Goal: Task Accomplishment & Management: Use online tool/utility

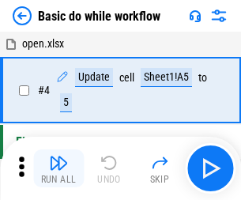
click at [58, 168] on img "button" at bounding box center [58, 162] width 19 height 19
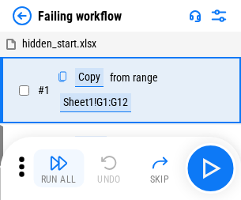
click at [58, 168] on img "button" at bounding box center [58, 162] width 19 height 19
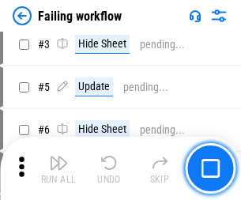
scroll to position [334, 0]
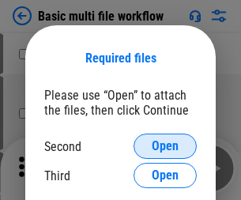
click at [165, 146] on span "Open" at bounding box center [164, 146] width 27 height 13
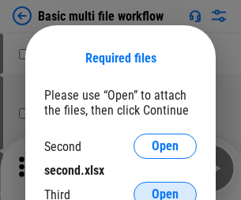
click at [165, 188] on span "Open" at bounding box center [164, 194] width 27 height 13
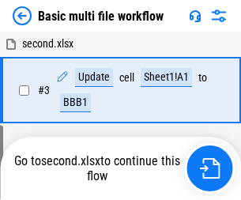
scroll to position [168, 0]
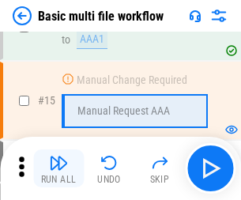
click at [58, 168] on img "button" at bounding box center [58, 162] width 19 height 19
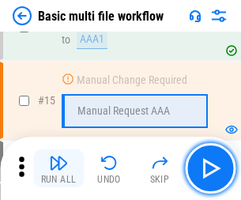
scroll to position [1050, 0]
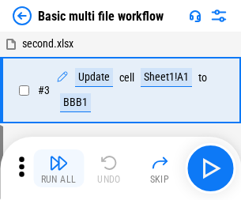
click at [58, 168] on img "button" at bounding box center [58, 162] width 19 height 19
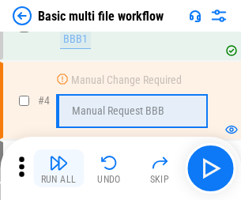
click at [58, 168] on img "button" at bounding box center [58, 162] width 19 height 19
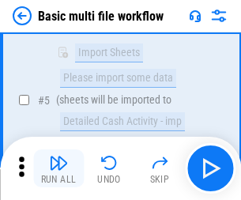
click at [58, 168] on img "button" at bounding box center [58, 162] width 19 height 19
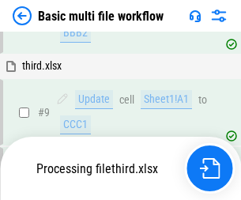
scroll to position [549, 0]
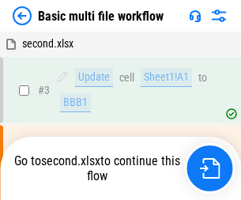
scroll to position [64, 0]
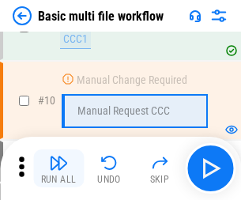
click at [58, 168] on img "button" at bounding box center [58, 162] width 19 height 19
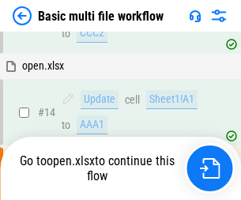
scroll to position [825, 0]
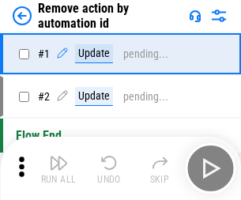
click at [58, 168] on img "button" at bounding box center [58, 162] width 19 height 19
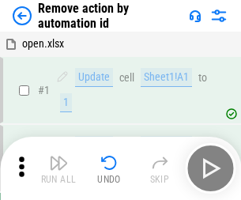
scroll to position [58, 0]
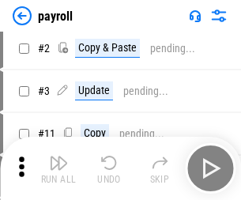
click at [58, 168] on img "button" at bounding box center [58, 162] width 19 height 19
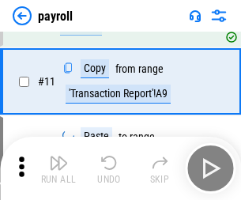
scroll to position [114, 0]
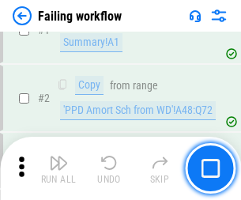
scroll to position [255, 0]
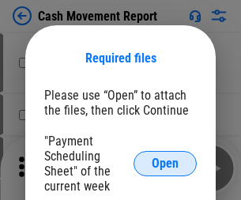
click at [165, 163] on span "Open" at bounding box center [164, 163] width 27 height 13
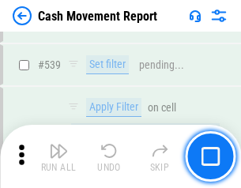
scroll to position [7000, 0]
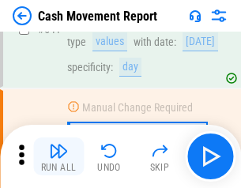
click at [58, 156] on img "button" at bounding box center [58, 150] width 19 height 19
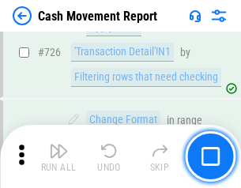
scroll to position [8229, 0]
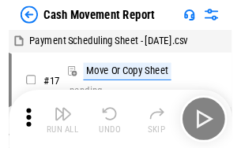
scroll to position [28, 0]
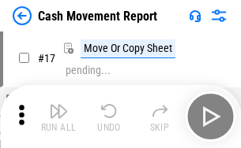
click at [58, 117] on img "button" at bounding box center [58, 111] width 19 height 19
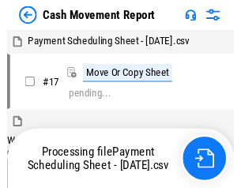
scroll to position [9, 0]
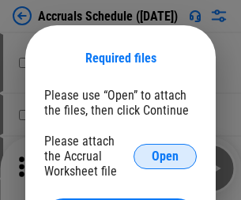
click at [165, 155] on span "Open" at bounding box center [164, 156] width 27 height 13
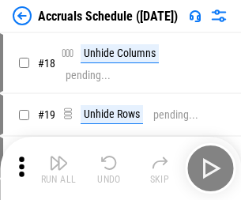
scroll to position [151, 0]
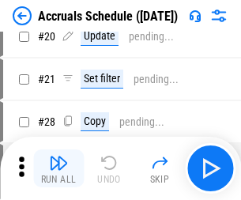
click at [58, 168] on img "button" at bounding box center [58, 162] width 19 height 19
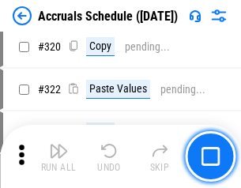
scroll to position [2934, 0]
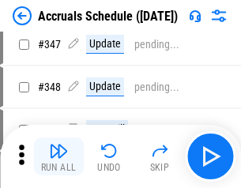
click at [58, 156] on img "button" at bounding box center [58, 150] width 19 height 19
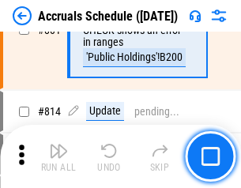
scroll to position [6960, 0]
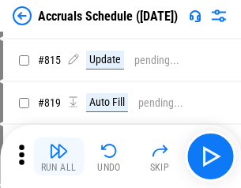
click at [58, 156] on img "button" at bounding box center [58, 150] width 19 height 19
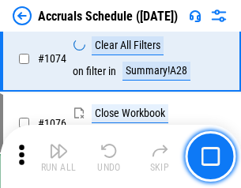
scroll to position [9446, 0]
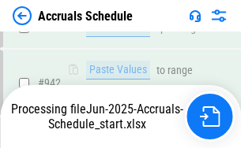
scroll to position [8675, 0]
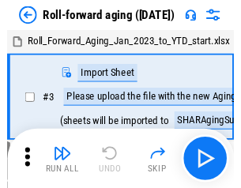
scroll to position [2, 0]
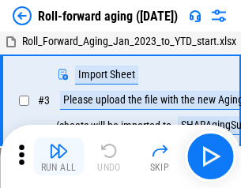
click at [58, 156] on img "button" at bounding box center [58, 150] width 19 height 19
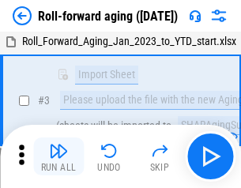
click at [58, 156] on img "button" at bounding box center [58, 150] width 19 height 19
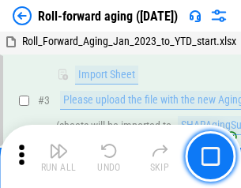
scroll to position [102, 0]
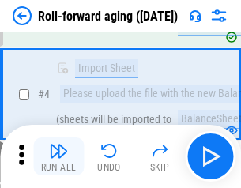
click at [58, 156] on img "button" at bounding box center [58, 150] width 19 height 19
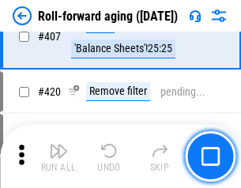
scroll to position [5469, 0]
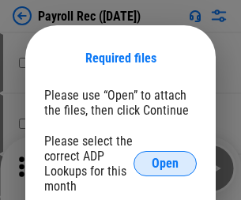
click at [165, 163] on span "Open" at bounding box center [164, 163] width 27 height 13
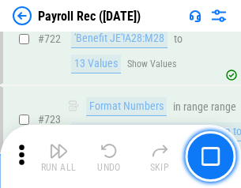
scroll to position [9033, 0]
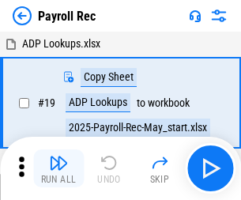
click at [58, 168] on img "button" at bounding box center [58, 162] width 19 height 19
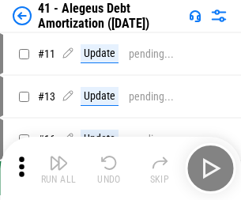
click at [58, 168] on img "button" at bounding box center [58, 162] width 19 height 19
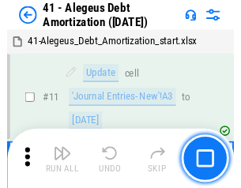
scroll to position [195, 0]
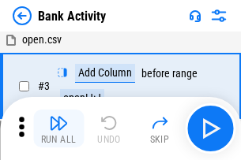
click at [58, 129] on img "button" at bounding box center [58, 123] width 19 height 19
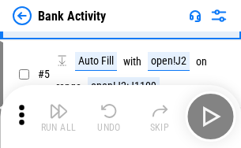
scroll to position [84, 0]
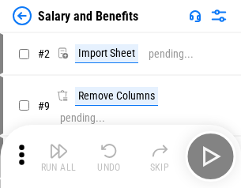
click at [58, 156] on img "button" at bounding box center [58, 150] width 19 height 19
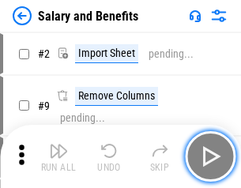
scroll to position [21, 0]
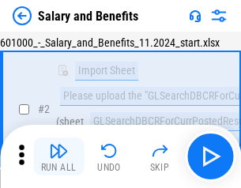
click at [58, 156] on img "button" at bounding box center [58, 150] width 19 height 19
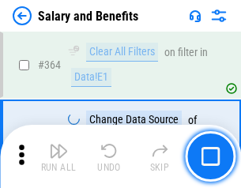
scroll to position [7428, 0]
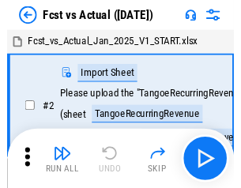
scroll to position [21, 0]
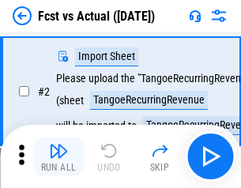
click at [58, 156] on img "button" at bounding box center [58, 150] width 19 height 19
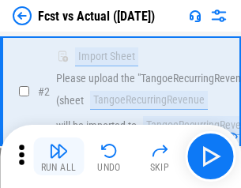
click at [58, 156] on img "button" at bounding box center [58, 150] width 19 height 19
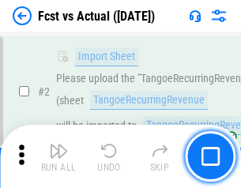
scroll to position [147, 0]
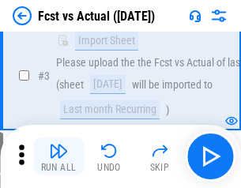
click at [58, 156] on img "button" at bounding box center [58, 150] width 19 height 19
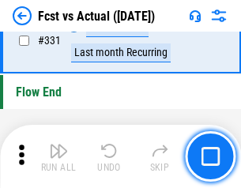
scroll to position [7550, 0]
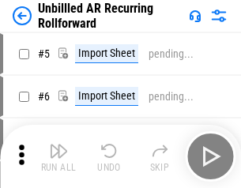
click at [58, 156] on img "button" at bounding box center [58, 150] width 19 height 19
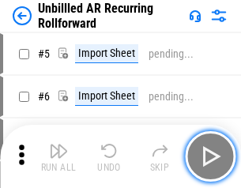
scroll to position [34, 0]
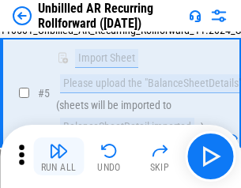
click at [58, 156] on img "button" at bounding box center [58, 150] width 19 height 19
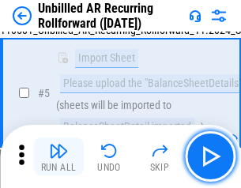
scroll to position [148, 0]
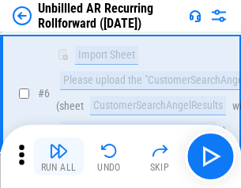
click at [58, 156] on img "button" at bounding box center [58, 150] width 19 height 19
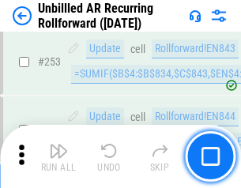
scroll to position [5357, 0]
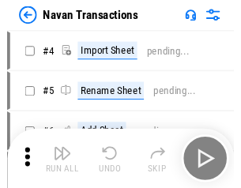
scroll to position [25, 0]
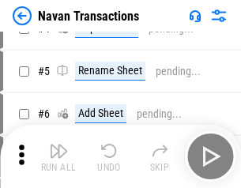
click at [58, 156] on img "button" at bounding box center [58, 150] width 19 height 19
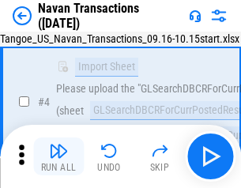
click at [58, 156] on img "button" at bounding box center [58, 150] width 19 height 19
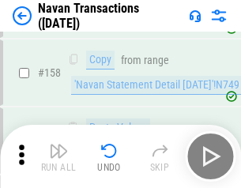
scroll to position [5114, 0]
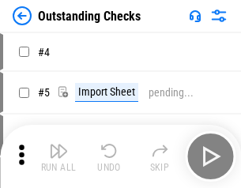
click at [58, 156] on img "button" at bounding box center [58, 150] width 19 height 19
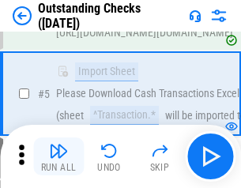
click at [58, 156] on img "button" at bounding box center [58, 150] width 19 height 19
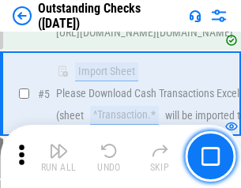
scroll to position [165, 0]
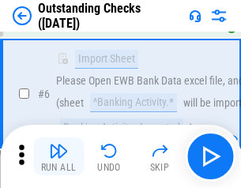
click at [58, 156] on img "button" at bounding box center [58, 150] width 19 height 19
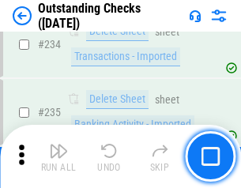
scroll to position [4789, 0]
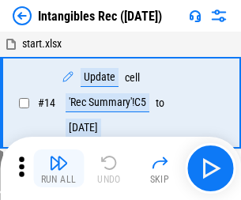
click at [58, 168] on img "button" at bounding box center [58, 162] width 19 height 19
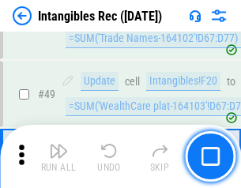
scroll to position [614, 0]
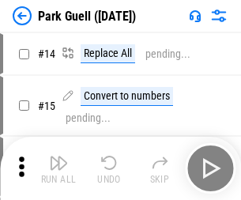
click at [58, 156] on img "button" at bounding box center [58, 162] width 19 height 19
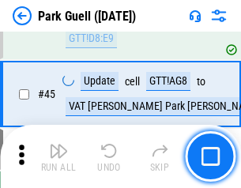
scroll to position [1972, 0]
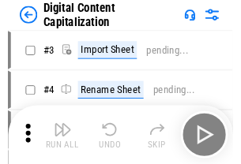
scroll to position [46, 0]
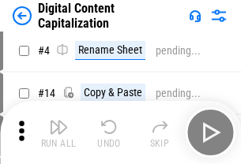
click at [58, 132] on img "button" at bounding box center [58, 127] width 19 height 19
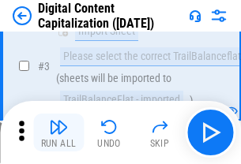
click at [58, 132] on img "button" at bounding box center [58, 127] width 19 height 19
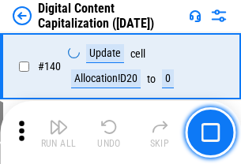
scroll to position [1673, 0]
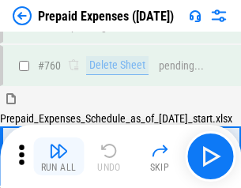
click at [58, 156] on img "button" at bounding box center [58, 150] width 19 height 19
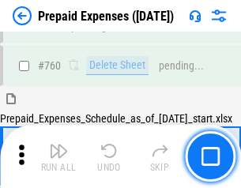
scroll to position [4371, 0]
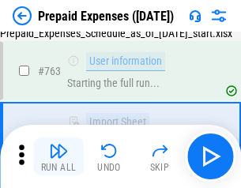
click at [58, 156] on img "button" at bounding box center [58, 150] width 19 height 19
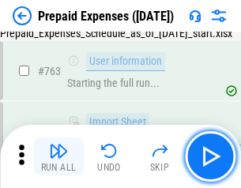
scroll to position [4465, 0]
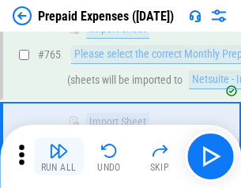
click at [58, 156] on img "button" at bounding box center [58, 150] width 19 height 19
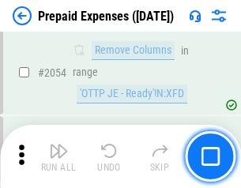
scroll to position [16487, 0]
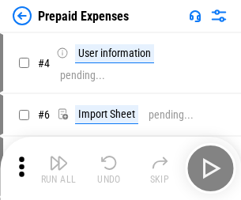
click at [58, 168] on img "button" at bounding box center [58, 162] width 19 height 19
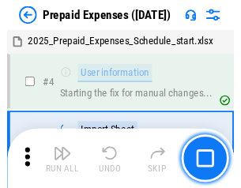
scroll to position [69, 0]
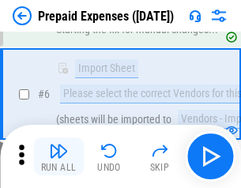
click at [58, 156] on img "button" at bounding box center [58, 150] width 19 height 19
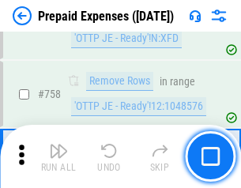
scroll to position [5620, 0]
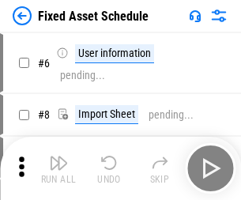
click at [58, 168] on img "button" at bounding box center [58, 162] width 19 height 19
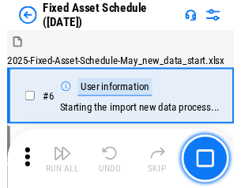
scroll to position [85, 0]
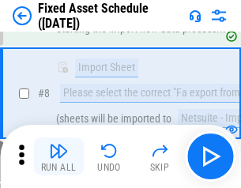
click at [58, 156] on img "button" at bounding box center [58, 150] width 19 height 19
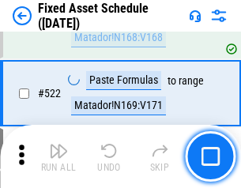
scroll to position [5482, 0]
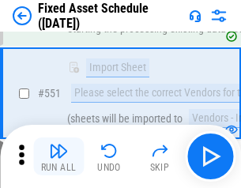
click at [58, 156] on img "button" at bounding box center [58, 150] width 19 height 19
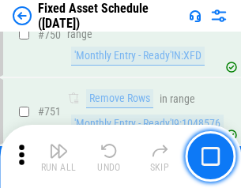
scroll to position [7689, 0]
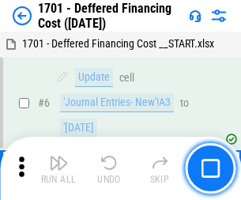
scroll to position [189, 0]
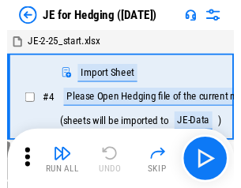
scroll to position [2, 0]
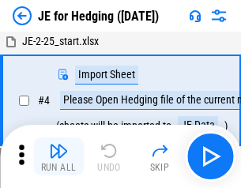
click at [58, 156] on img "button" at bounding box center [58, 150] width 19 height 19
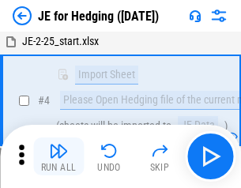
click at [58, 156] on img "button" at bounding box center [58, 150] width 19 height 19
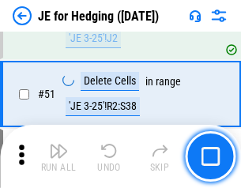
scroll to position [1021, 0]
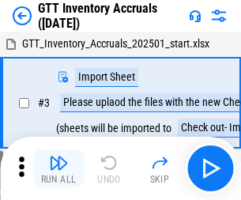
click at [58, 156] on img "button" at bounding box center [58, 162] width 19 height 19
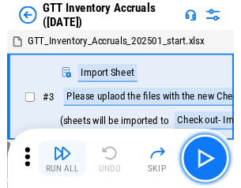
scroll to position [2, 0]
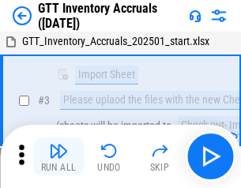
click at [58, 156] on img "button" at bounding box center [58, 150] width 19 height 19
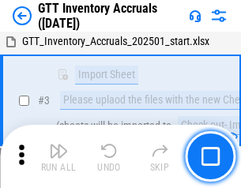
scroll to position [102, 0]
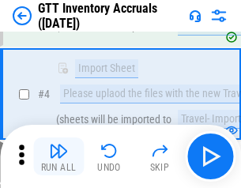
click at [58, 156] on img "button" at bounding box center [58, 150] width 19 height 19
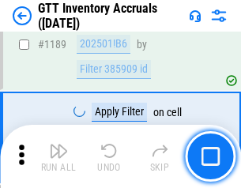
scroll to position [12879, 0]
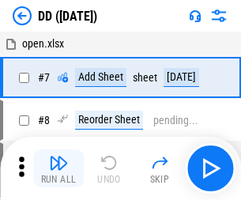
click at [58, 168] on img "button" at bounding box center [58, 162] width 19 height 19
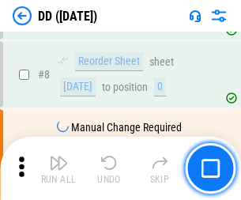
scroll to position [152, 0]
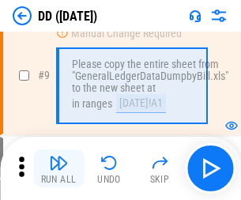
click at [58, 168] on img "button" at bounding box center [58, 162] width 19 height 19
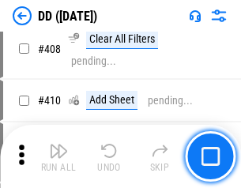
scroll to position [7057, 0]
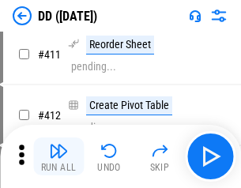
click at [58, 156] on img "button" at bounding box center [58, 150] width 19 height 19
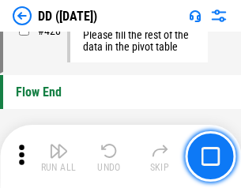
scroll to position [7549, 0]
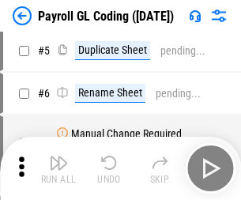
click at [58, 168] on img "button" at bounding box center [58, 162] width 19 height 19
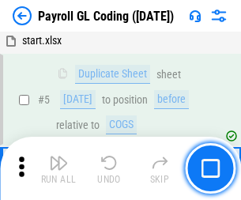
scroll to position [189, 0]
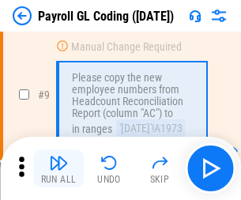
click at [58, 168] on img "button" at bounding box center [58, 162] width 19 height 19
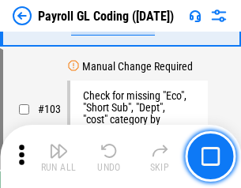
scroll to position [3700, 0]
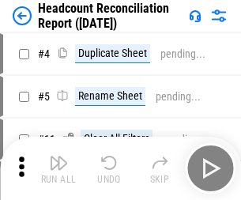
click at [58, 168] on img "button" at bounding box center [58, 162] width 19 height 19
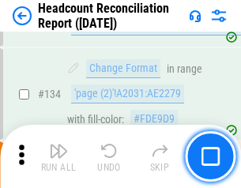
scroll to position [1896, 0]
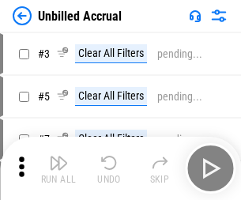
click at [58, 168] on img "button" at bounding box center [58, 162] width 19 height 19
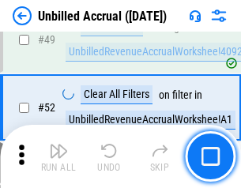
scroll to position [1431, 0]
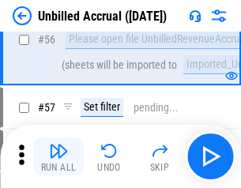
click at [58, 156] on img "button" at bounding box center [58, 150] width 19 height 19
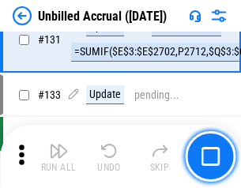
scroll to position [4698, 0]
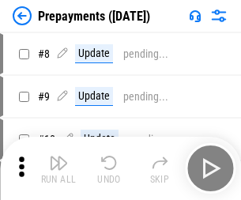
click at [58, 168] on img "button" at bounding box center [58, 162] width 19 height 19
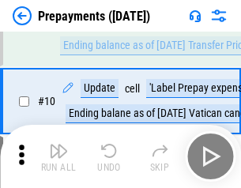
scroll to position [99, 0]
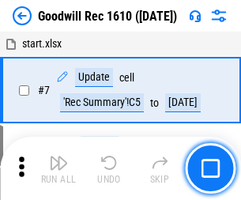
scroll to position [270, 0]
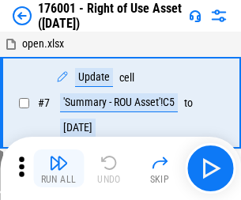
click at [58, 168] on img "button" at bounding box center [58, 162] width 19 height 19
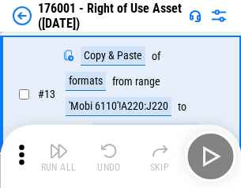
scroll to position [102, 0]
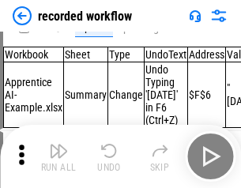
click at [58, 156] on img "button" at bounding box center [58, 150] width 19 height 19
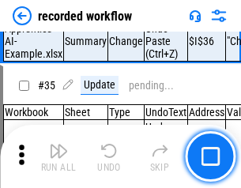
scroll to position [4930, 0]
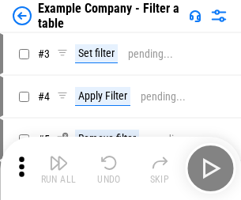
click at [58, 168] on img "button" at bounding box center [58, 162] width 19 height 19
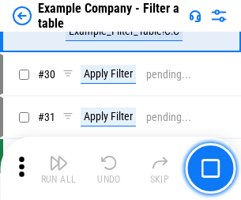
scroll to position [1443, 0]
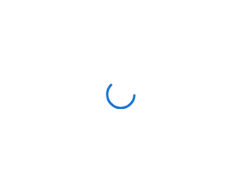
scroll to position [24, 0]
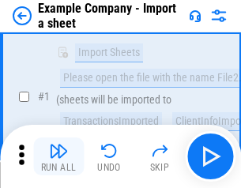
click at [58, 156] on img "button" at bounding box center [58, 150] width 19 height 19
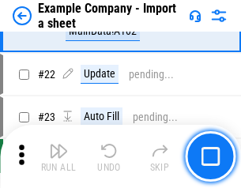
scroll to position [349, 0]
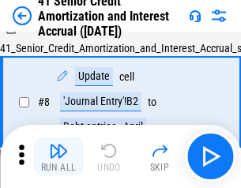
click at [58, 156] on img "button" at bounding box center [58, 150] width 19 height 19
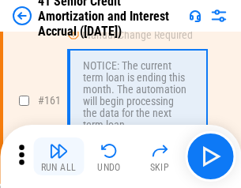
click at [58, 156] on img "button" at bounding box center [58, 150] width 19 height 19
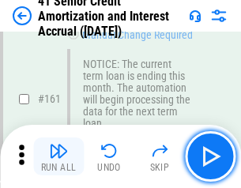
scroll to position [1687, 0]
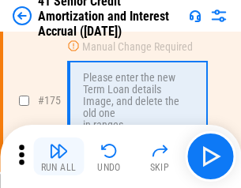
click at [58, 156] on img "button" at bounding box center [58, 150] width 19 height 19
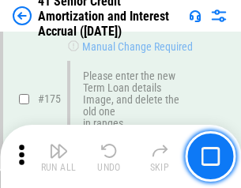
scroll to position [1847, 0]
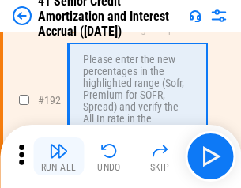
click at [58, 156] on img "button" at bounding box center [58, 150] width 19 height 19
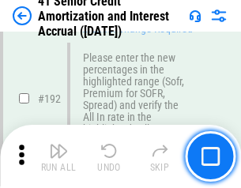
scroll to position [2013, 0]
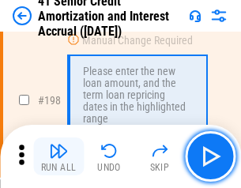
click at [58, 156] on img "button" at bounding box center [58, 150] width 19 height 19
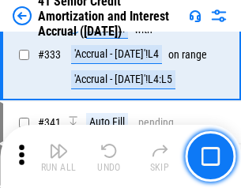
scroll to position [4029, 0]
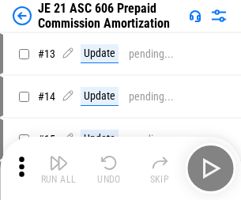
click at [58, 156] on img "button" at bounding box center [58, 162] width 19 height 19
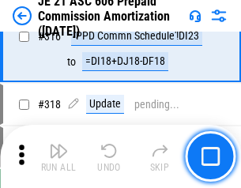
scroll to position [2945, 0]
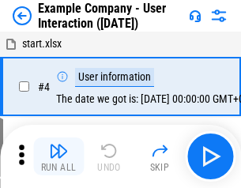
click at [58, 156] on img "button" at bounding box center [58, 150] width 19 height 19
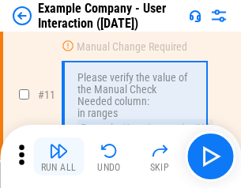
click at [58, 156] on img "button" at bounding box center [58, 150] width 19 height 19
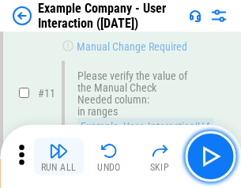
scroll to position [341, 0]
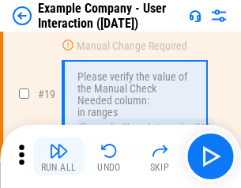
click at [58, 156] on img "button" at bounding box center [58, 150] width 19 height 19
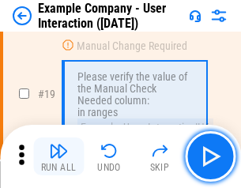
click at [58, 156] on img "button" at bounding box center [58, 150] width 19 height 19
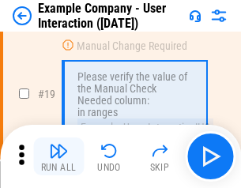
click at [58, 156] on img "button" at bounding box center [58, 150] width 19 height 19
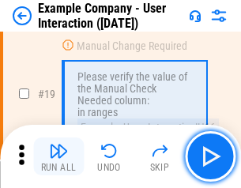
click at [58, 156] on img "button" at bounding box center [58, 150] width 19 height 19
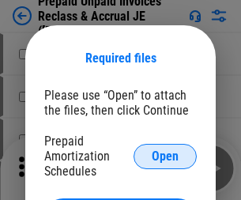
click at [165, 155] on span "Open" at bounding box center [164, 156] width 27 height 13
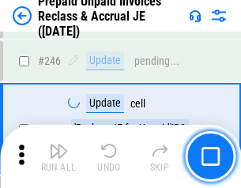
scroll to position [2129, 0]
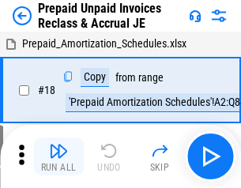
click at [58, 156] on img "button" at bounding box center [58, 150] width 19 height 19
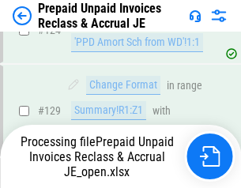
scroll to position [1372, 0]
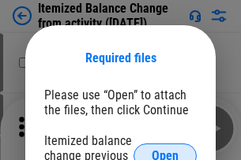
click at [165, 150] on span "Open" at bounding box center [164, 156] width 27 height 13
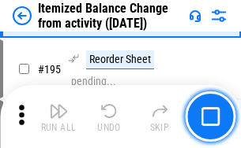
scroll to position [3036, 0]
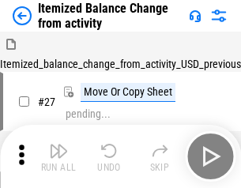
scroll to position [24, 0]
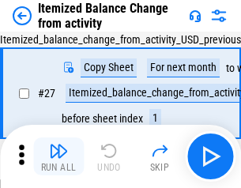
click at [58, 156] on img "button" at bounding box center [58, 150] width 19 height 19
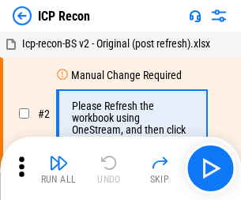
scroll to position [7, 0]
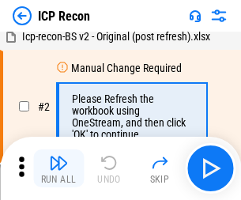
click at [58, 168] on img "button" at bounding box center [58, 162] width 19 height 19
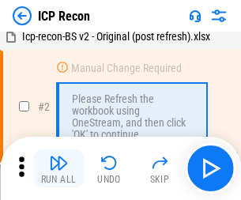
click at [58, 168] on img "button" at bounding box center [58, 162] width 19 height 19
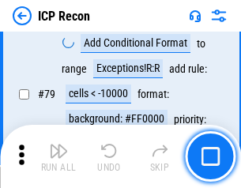
scroll to position [1546, 0]
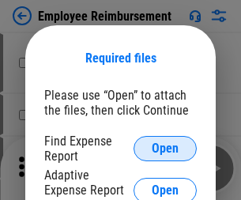
click at [165, 148] on span "Open" at bounding box center [164, 148] width 27 height 13
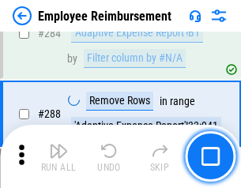
scroll to position [4287, 0]
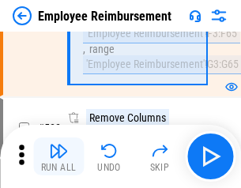
click at [58, 156] on img "button" at bounding box center [58, 150] width 19 height 19
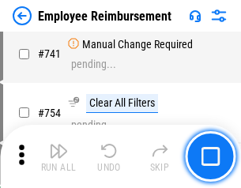
scroll to position [11066, 0]
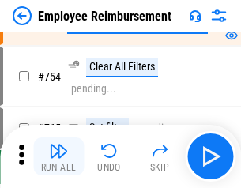
click at [58, 156] on img "button" at bounding box center [58, 150] width 19 height 19
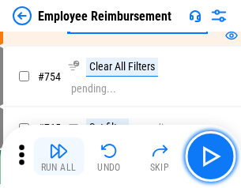
click at [58, 156] on img "button" at bounding box center [58, 150] width 19 height 19
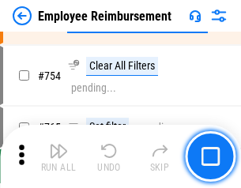
click at [58, 156] on img "button" at bounding box center [58, 150] width 19 height 19
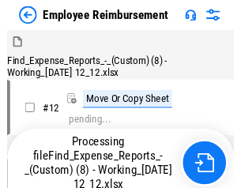
scroll to position [54, 0]
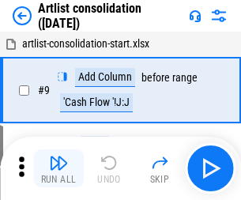
click at [58, 168] on img "button" at bounding box center [58, 162] width 19 height 19
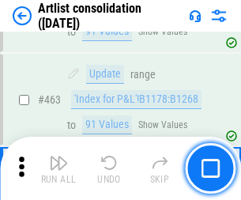
scroll to position [6906, 0]
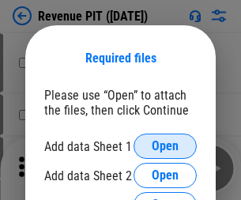
click at [165, 146] on span "Open" at bounding box center [164, 146] width 27 height 13
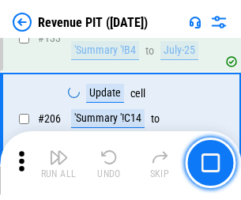
scroll to position [1603, 0]
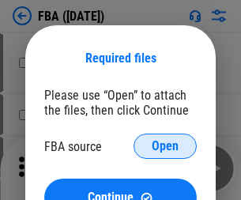
click at [165, 146] on span "Open" at bounding box center [164, 146] width 27 height 13
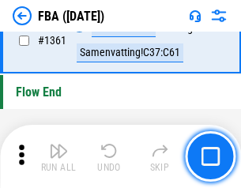
scroll to position [16939, 0]
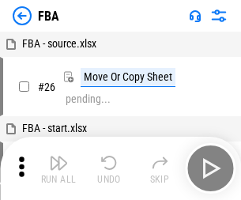
scroll to position [16, 0]
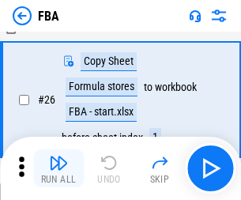
click at [58, 168] on img "button" at bounding box center [58, 162] width 19 height 19
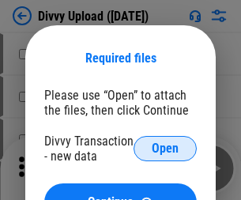
click at [165, 148] on span "Open" at bounding box center [164, 148] width 27 height 13
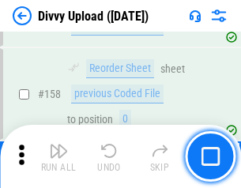
scroll to position [1633, 0]
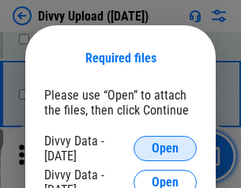
click at [165, 148] on span "Open" at bounding box center [164, 148] width 27 height 13
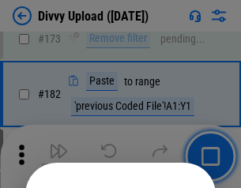
scroll to position [1771, 0]
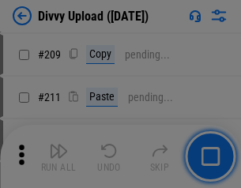
scroll to position [2679, 0]
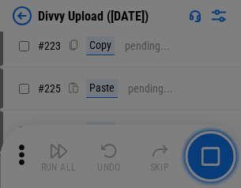
scroll to position [3148, 0]
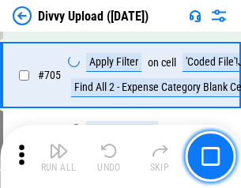
scroll to position [10790, 0]
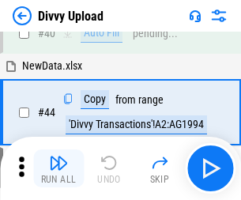
click at [58, 168] on img "button" at bounding box center [58, 162] width 19 height 19
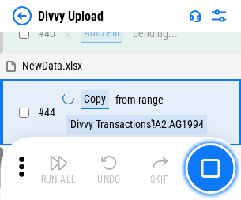
scroll to position [174, 0]
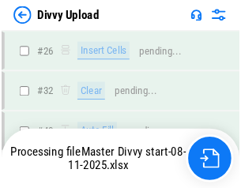
scroll to position [1633, 0]
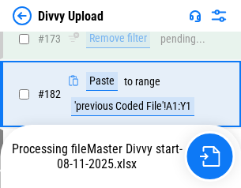
scroll to position [1765, 0]
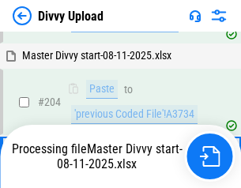
scroll to position [2633, 0]
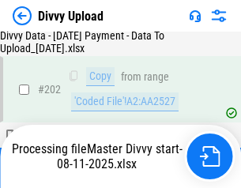
scroll to position [2552, 0]
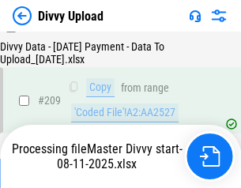
scroll to position [2900, 0]
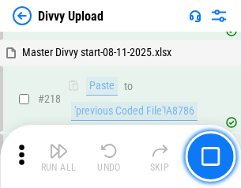
scroll to position [3504, 0]
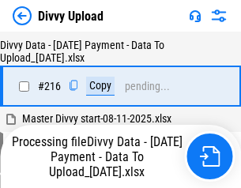
scroll to position [3248, 0]
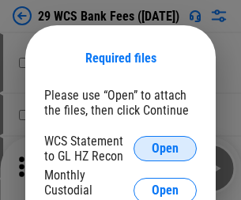
click at [165, 148] on span "Open" at bounding box center [164, 148] width 27 height 13
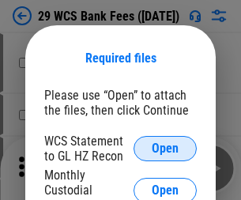
click at [165, 148] on span "Open" at bounding box center [164, 148] width 27 height 13
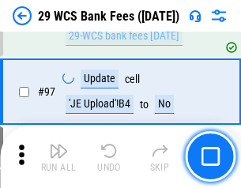
scroll to position [1537, 0]
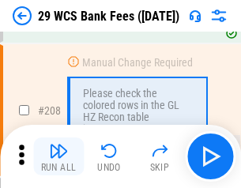
click at [58, 156] on img "button" at bounding box center [58, 150] width 19 height 19
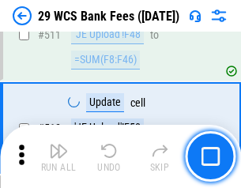
scroll to position [7935, 0]
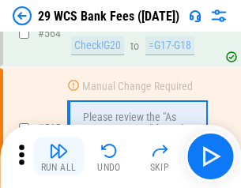
click at [58, 156] on img "button" at bounding box center [58, 150] width 19 height 19
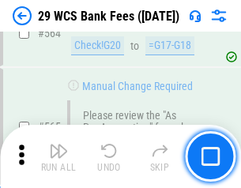
scroll to position [8530, 0]
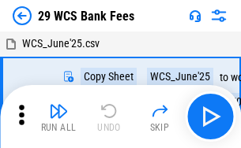
scroll to position [28, 0]
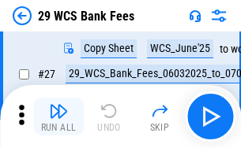
click at [58, 117] on img "button" at bounding box center [58, 111] width 19 height 19
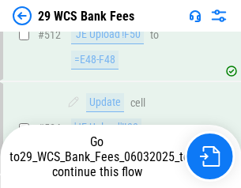
scroll to position [8420, 0]
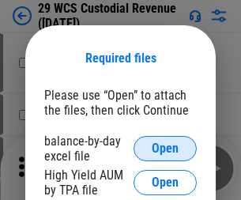
click at [165, 148] on span "Open" at bounding box center [164, 148] width 27 height 13
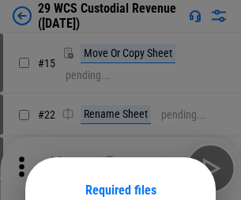
scroll to position [132, 0]
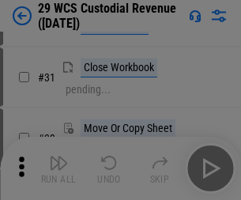
scroll to position [338, 0]
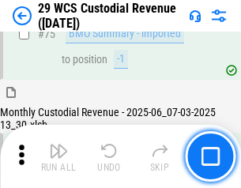
scroll to position [1647, 0]
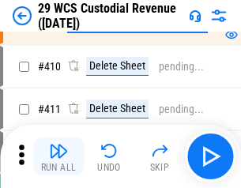
click at [58, 156] on img "button" at bounding box center [58, 150] width 19 height 19
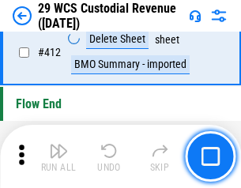
scroll to position [7532, 0]
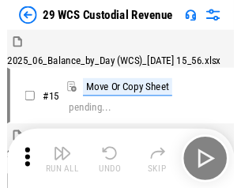
scroll to position [38, 0]
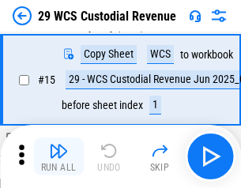
click at [58, 156] on img "button" at bounding box center [58, 150] width 19 height 19
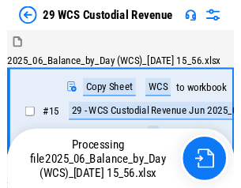
scroll to position [38, 0]
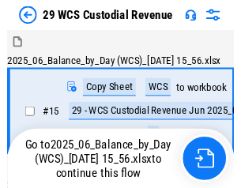
scroll to position [29, 0]
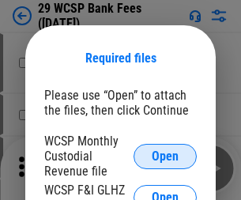
click at [165, 155] on span "Open" at bounding box center [164, 156] width 27 height 13
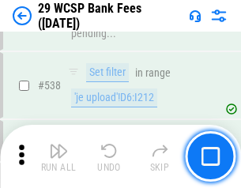
scroll to position [6060, 0]
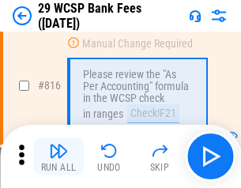
click at [58, 156] on img "button" at bounding box center [58, 150] width 19 height 19
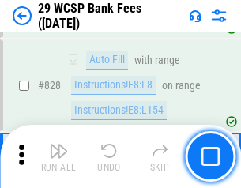
scroll to position [10007, 0]
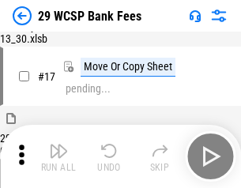
click at [58, 156] on img "button" at bounding box center [58, 150] width 19 height 19
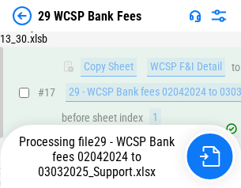
scroll to position [277, 0]
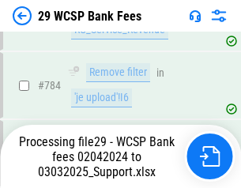
scroll to position [9482, 0]
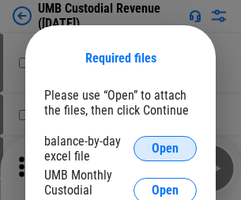
click at [165, 148] on span "Open" at bounding box center [164, 148] width 27 height 13
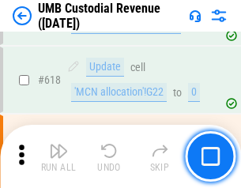
scroll to position [8125, 0]
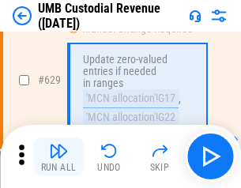
click at [58, 156] on img "button" at bounding box center [58, 150] width 19 height 19
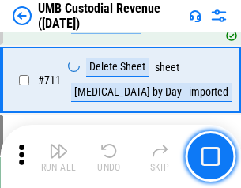
scroll to position [9601, 0]
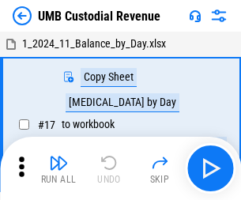
scroll to position [12, 0]
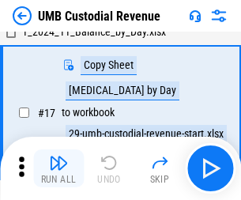
click at [58, 168] on img "button" at bounding box center [58, 162] width 19 height 19
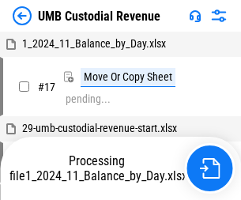
scroll to position [12, 0]
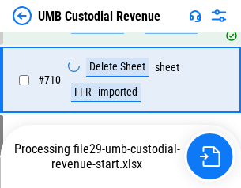
scroll to position [9497, 0]
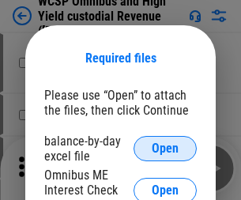
click at [165, 148] on span "Open" at bounding box center [164, 148] width 27 height 13
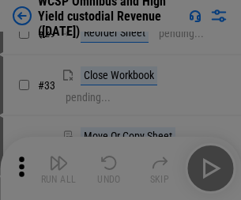
scroll to position [360, 0]
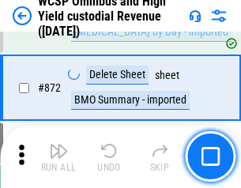
scroll to position [13349, 0]
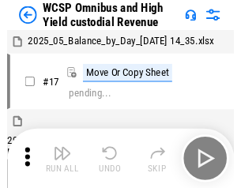
scroll to position [9, 0]
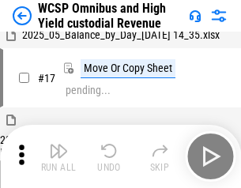
click at [58, 156] on img "button" at bounding box center [58, 150] width 19 height 19
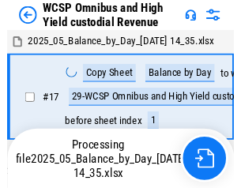
scroll to position [9, 0]
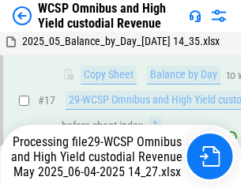
scroll to position [328, 0]
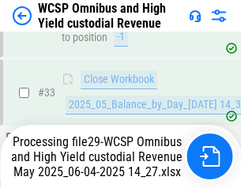
scroll to position [781, 0]
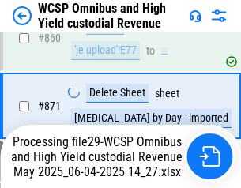
scroll to position [13312, 0]
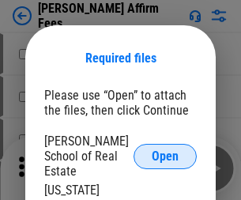
click at [165, 150] on span "Open" at bounding box center [164, 156] width 27 height 13
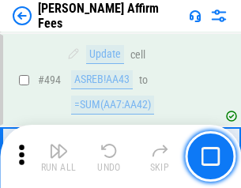
scroll to position [4289, 0]
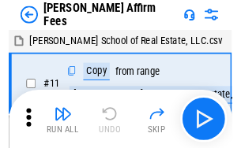
scroll to position [16, 0]
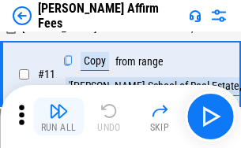
click at [58, 117] on img "button" at bounding box center [58, 111] width 19 height 19
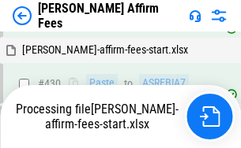
scroll to position [3580, 0]
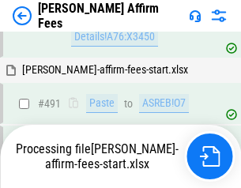
scroll to position [4289, 0]
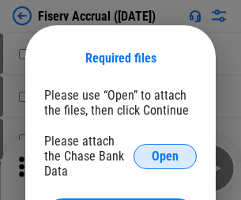
click at [165, 150] on span "Open" at bounding box center [164, 156] width 27 height 13
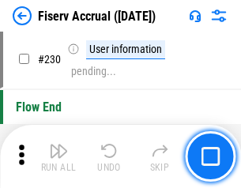
scroll to position [4998, 0]
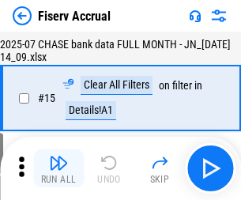
click at [58, 168] on img "button" at bounding box center [58, 162] width 19 height 19
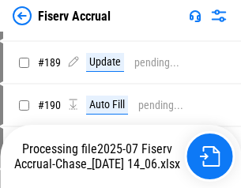
scroll to position [4147, 0]
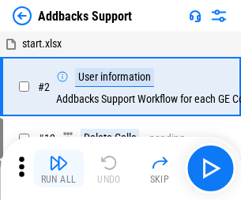
click at [58, 156] on img "button" at bounding box center [58, 162] width 19 height 19
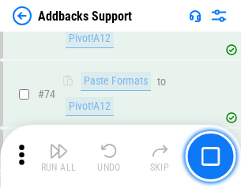
scroll to position [1148, 0]
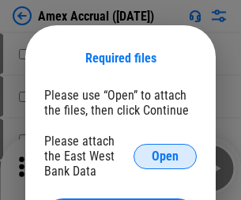
click at [165, 155] on span "Open" at bounding box center [164, 156] width 27 height 13
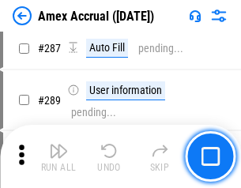
scroll to position [4523, 0]
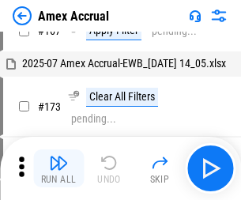
click at [58, 168] on img "button" at bounding box center [58, 162] width 19 height 19
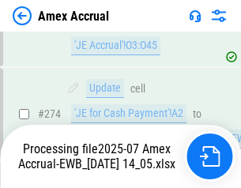
scroll to position [4700, 0]
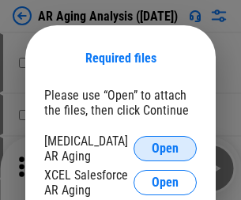
click at [165, 146] on span "Open" at bounding box center [164, 148] width 27 height 13
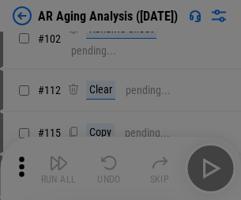
scroll to position [217, 0]
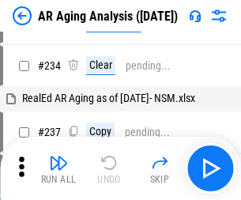
scroll to position [16, 0]
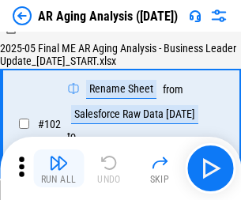
click at [58, 168] on img "button" at bounding box center [58, 162] width 19 height 19
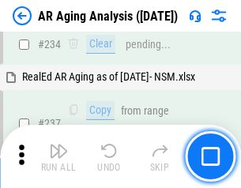
scroll to position [2445, 0]
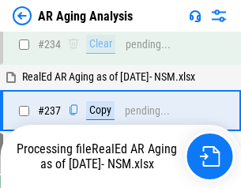
scroll to position [2427, 0]
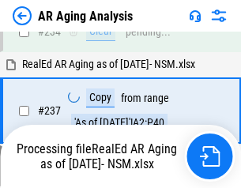
scroll to position [2427, 0]
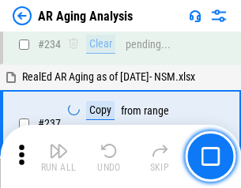
scroll to position [2427, 0]
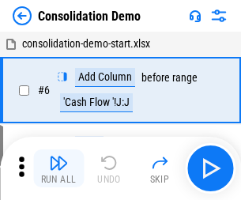
click at [58, 168] on img "button" at bounding box center [58, 162] width 19 height 19
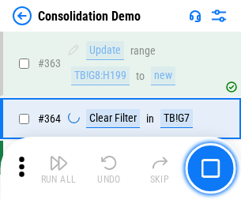
scroll to position [5286, 0]
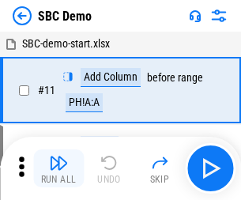
click at [58, 168] on img "button" at bounding box center [58, 162] width 19 height 19
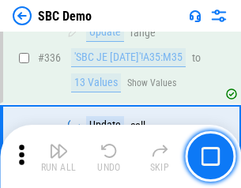
scroll to position [4149, 0]
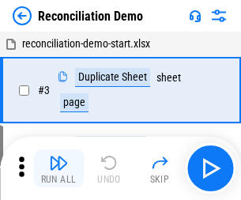
click at [58, 168] on img "button" at bounding box center [58, 162] width 19 height 19
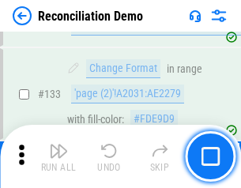
scroll to position [1873, 0]
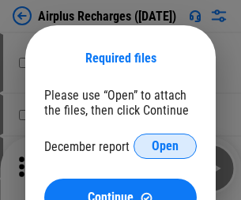
click at [165, 146] on span "Open" at bounding box center [164, 146] width 27 height 13
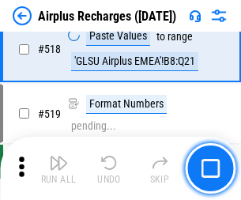
scroll to position [6787, 0]
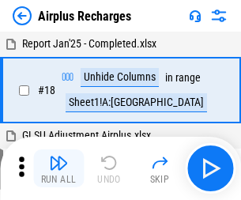
click at [58, 168] on img "button" at bounding box center [58, 162] width 19 height 19
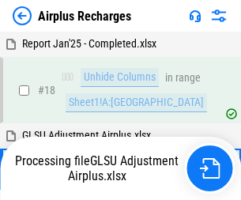
scroll to position [69, 0]
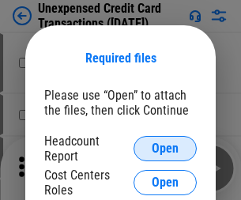
click at [165, 148] on span "Open" at bounding box center [164, 148] width 27 height 13
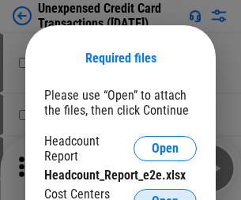
click at [165, 195] on span "Open" at bounding box center [164, 201] width 27 height 13
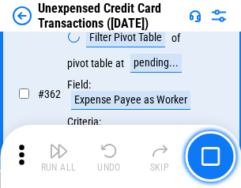
scroll to position [4056, 0]
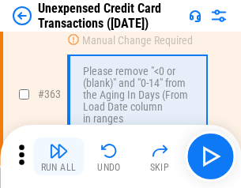
click at [58, 156] on img "button" at bounding box center [58, 150] width 19 height 19
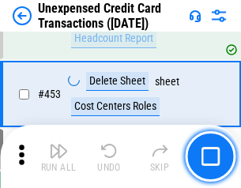
scroll to position [5379, 0]
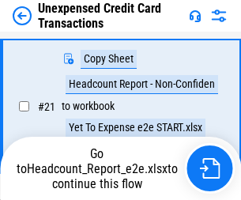
scroll to position [256, 0]
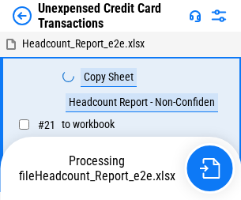
scroll to position [18, 0]
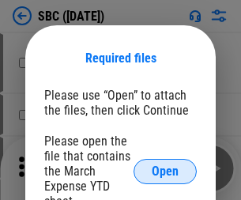
click at [165, 170] on span "Open" at bounding box center [164, 171] width 27 height 13
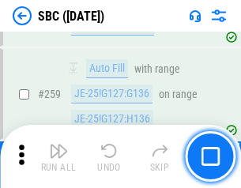
scroll to position [3082, 0]
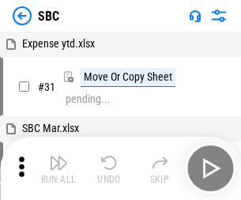
scroll to position [16, 0]
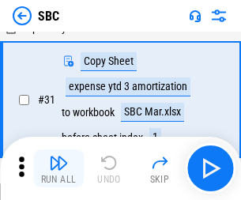
click at [58, 168] on img "button" at bounding box center [58, 162] width 19 height 19
